Goal: Transaction & Acquisition: Purchase product/service

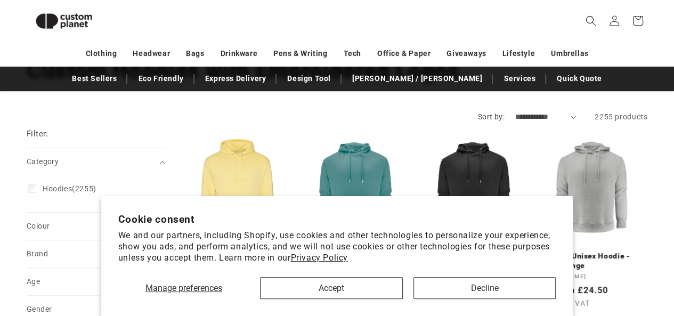
scroll to position [85, 0]
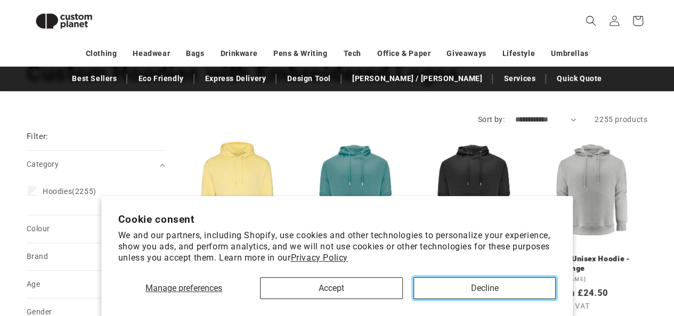
click at [489, 288] on button "Decline" at bounding box center [485, 288] width 142 height 22
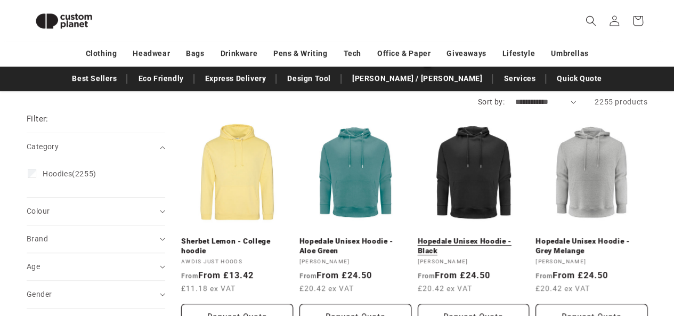
scroll to position [102, 0]
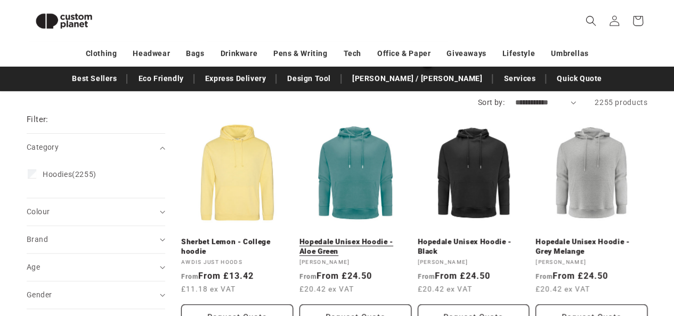
click at [384, 237] on link "Hopedale Unisex Hoodie - Aloe Green" at bounding box center [356, 246] width 112 height 19
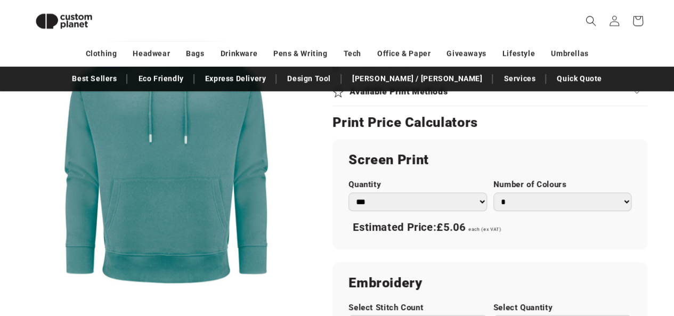
scroll to position [568, 0]
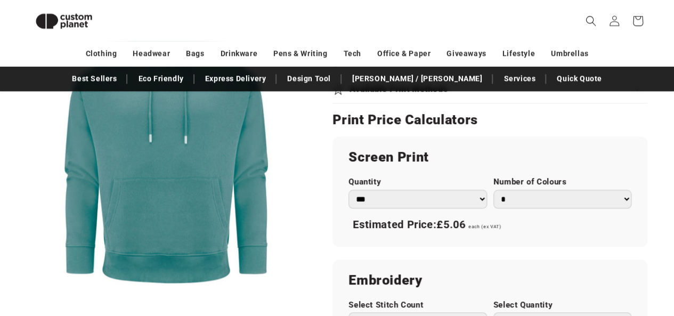
click at [446, 199] on select "*** *** *** **** **** **** ***** *****" at bounding box center [418, 199] width 138 height 19
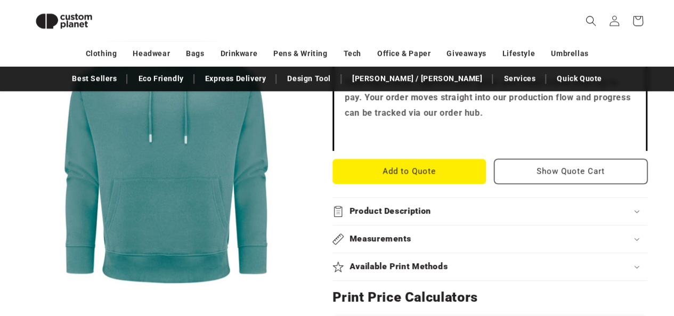
scroll to position [391, 0]
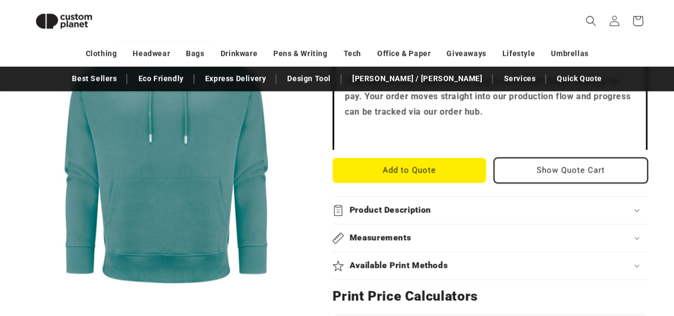
click at [580, 171] on button "Show Quote Cart" at bounding box center [571, 170] width 154 height 25
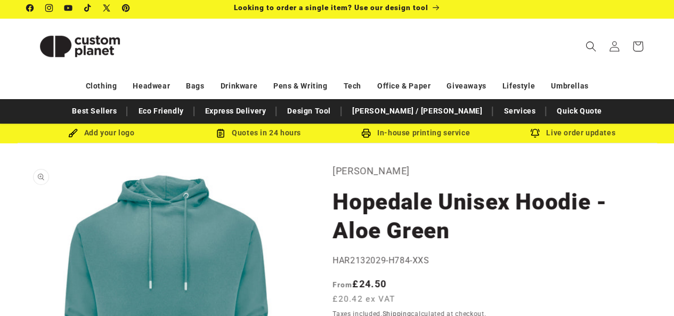
scroll to position [0, 0]
